Goal: Navigation & Orientation: Find specific page/section

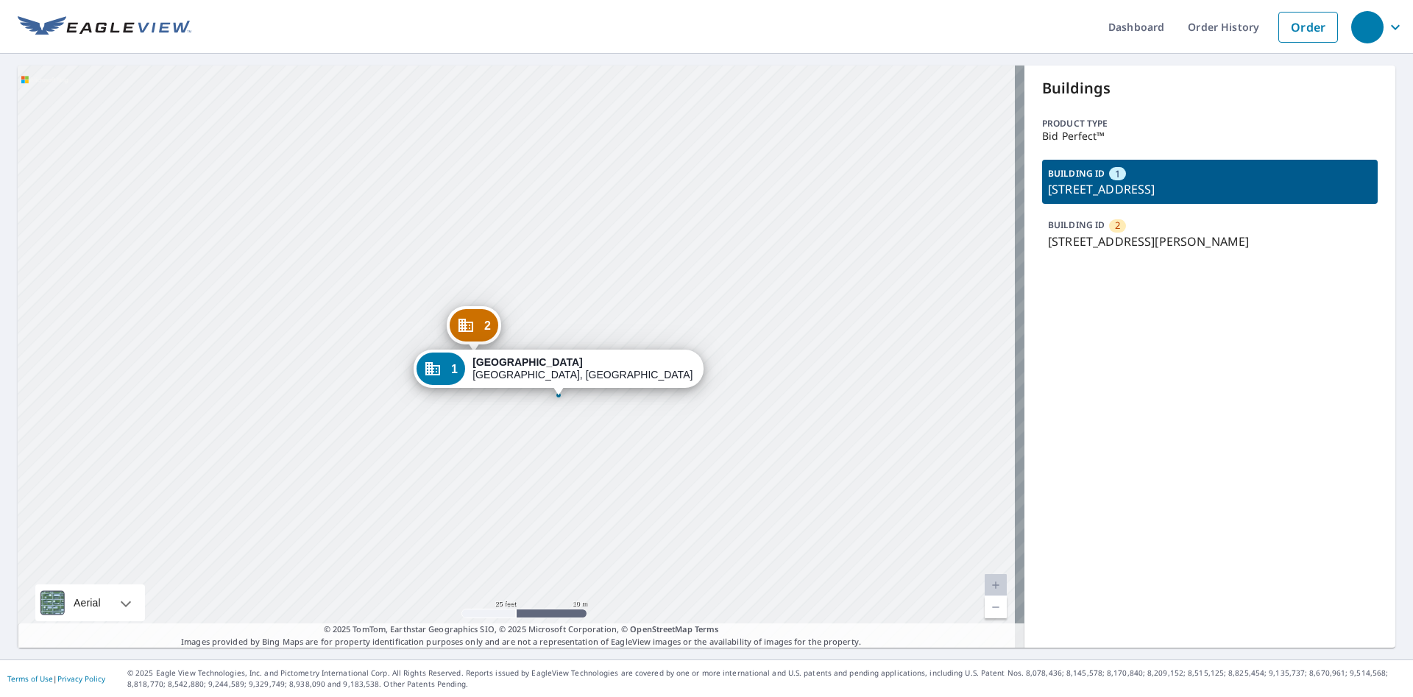
drag, startPoint x: 603, startPoint y: 268, endPoint x: 590, endPoint y: 276, distance: 15.5
click at [608, 241] on div "2 [STREET_ADDRESS][PERSON_NAME] 1 [STREET_ADDRESS]" at bounding box center [521, 356] width 1007 height 582
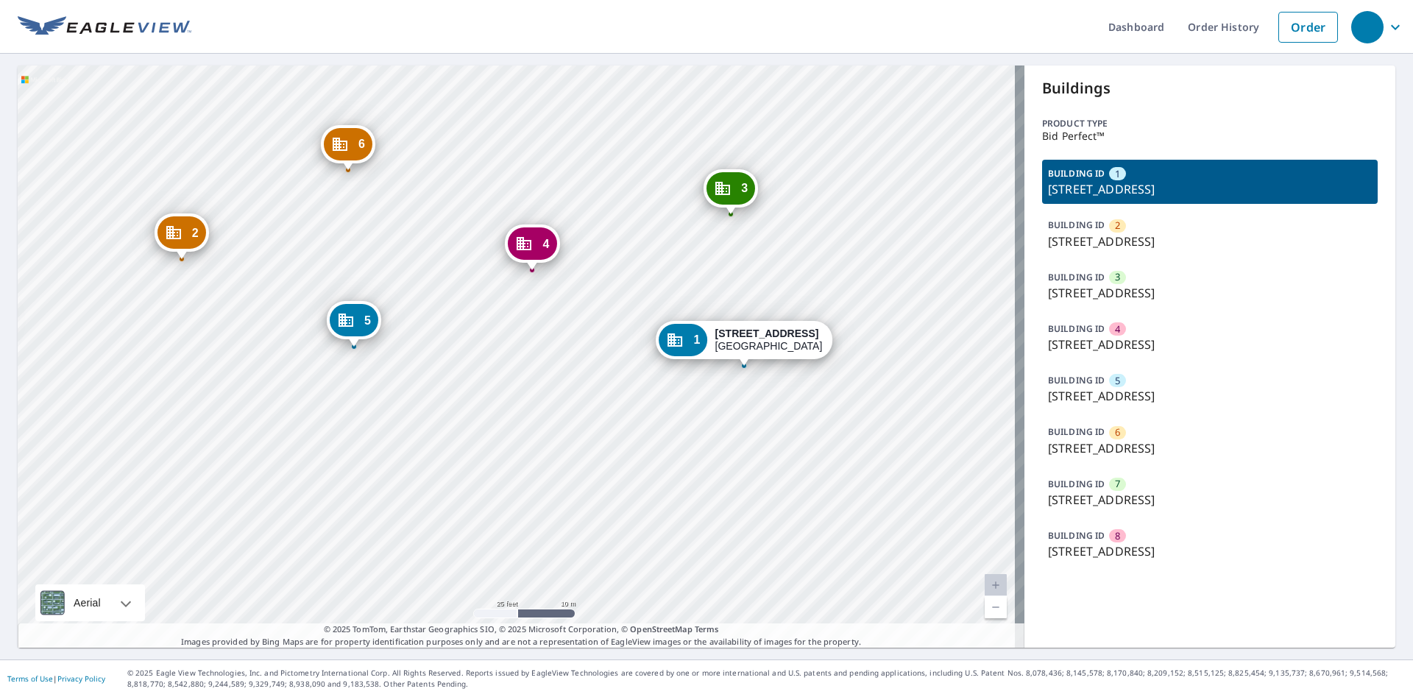
drag, startPoint x: 539, startPoint y: 395, endPoint x: 215, endPoint y: 364, distance: 325.3
click at [215, 364] on div "2 [STREET_ADDRESS] 3 [STREET_ADDRESS][GEOGRAPHIC_DATA][STREET_ADDRESS][STREET_A…" at bounding box center [521, 356] width 1007 height 582
